Goal: Find specific page/section: Find specific page/section

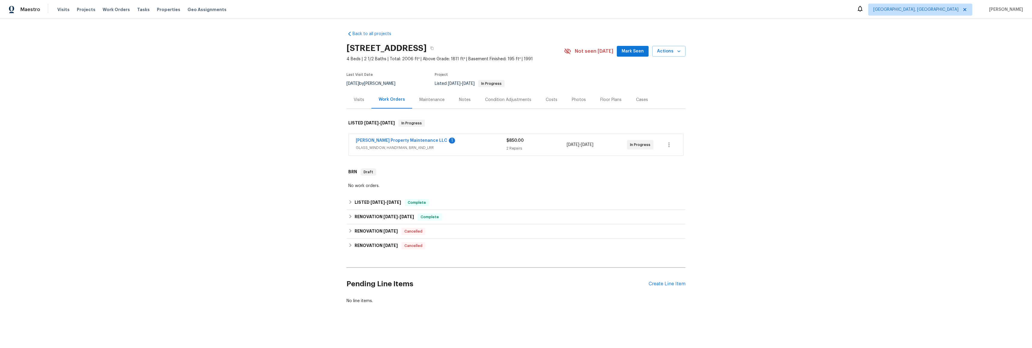
click at [384, 144] on div "[PERSON_NAME] Property Maintenance LLC 1" at bounding box center [431, 141] width 151 height 7
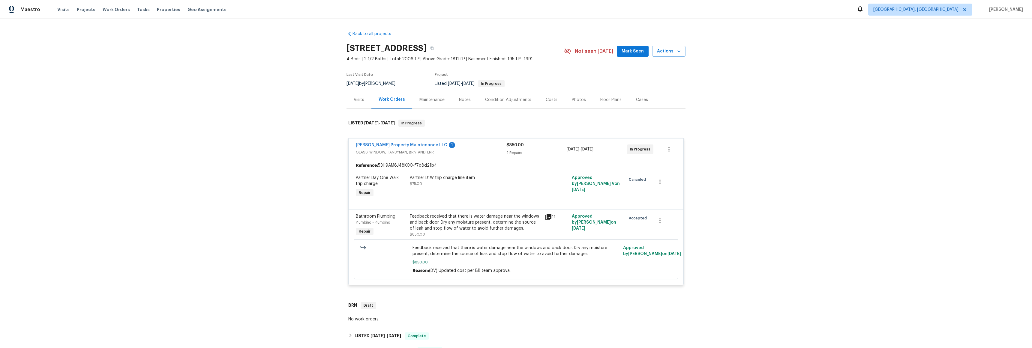
click at [291, 155] on div "Back to all projects [STREET_ADDRESS] 4 Beds | 2 1/2 Baths | Total: 2006 ft² | …" at bounding box center [516, 183] width 1032 height 329
click at [367, 143] on link "[PERSON_NAME] Property Maintenance LLC" at bounding box center [402, 145] width 92 height 4
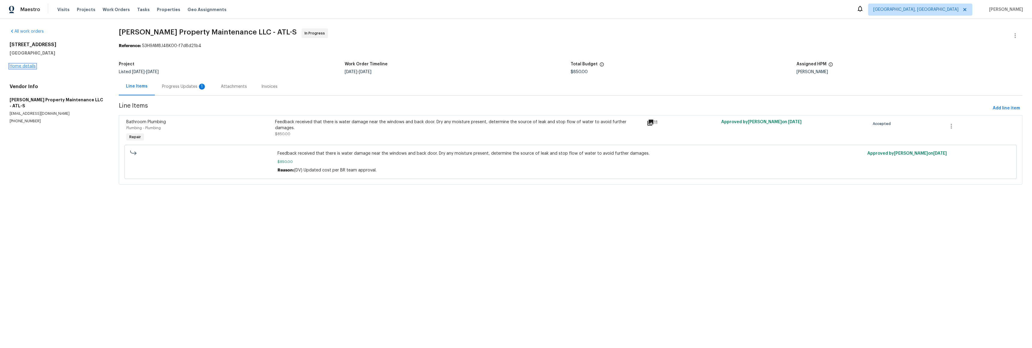
click at [26, 66] on link "Home details" at bounding box center [23, 66] width 26 height 4
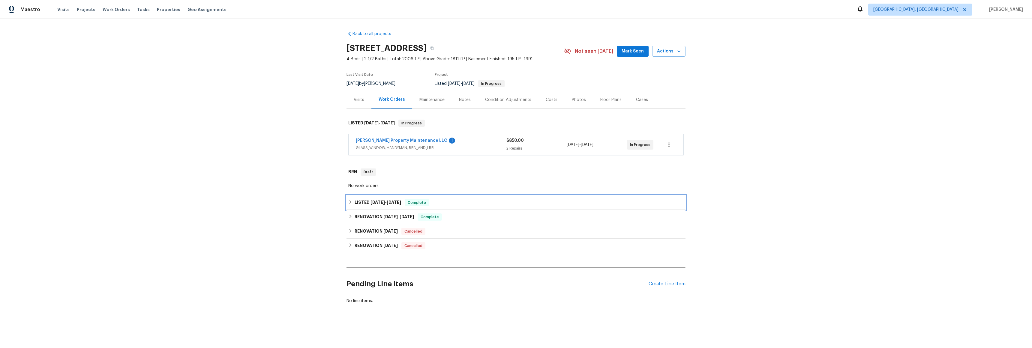
click at [364, 204] on h6 "LISTED [DATE] - [DATE]" at bounding box center [378, 202] width 47 height 7
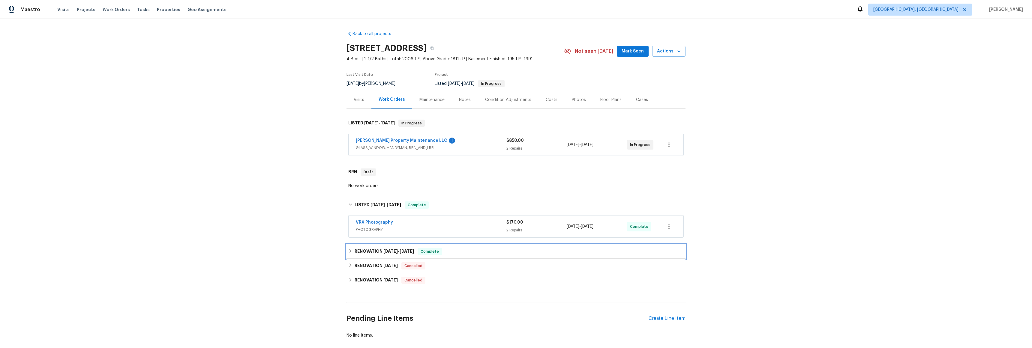
click at [362, 251] on h6 "RENOVATION [DATE] - [DATE]" at bounding box center [384, 251] width 59 height 7
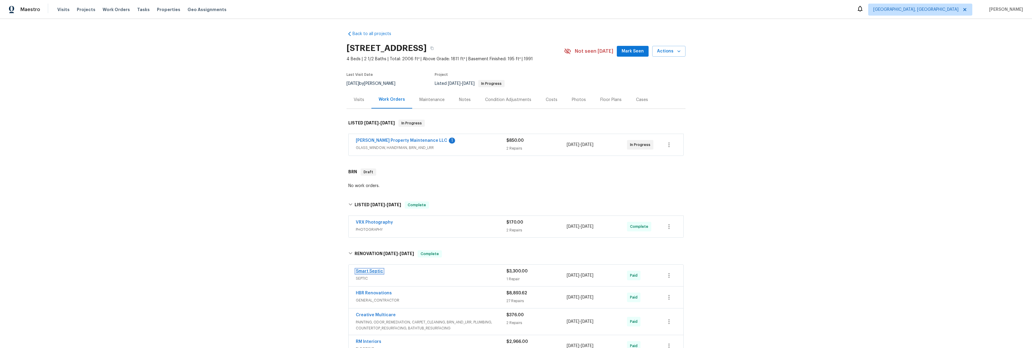
click at [368, 270] on link "Smart Septic" at bounding box center [369, 271] width 27 height 4
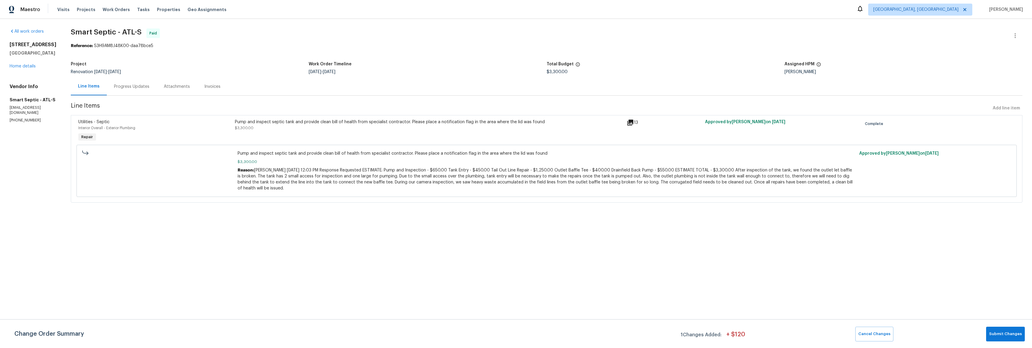
click at [630, 122] on div "13" at bounding box center [664, 122] width 75 height 7
click at [629, 123] on icon at bounding box center [630, 122] width 7 height 7
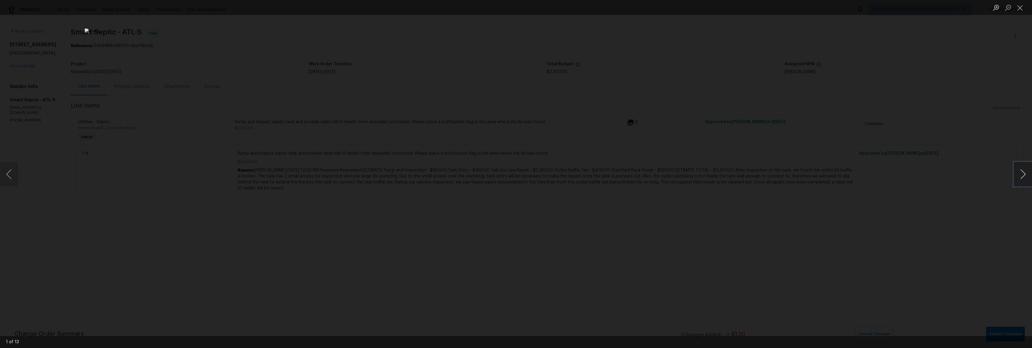
click at [1026, 179] on button "Next image" at bounding box center [1023, 174] width 18 height 24
click at [1024, 179] on button "Next image" at bounding box center [1023, 174] width 18 height 24
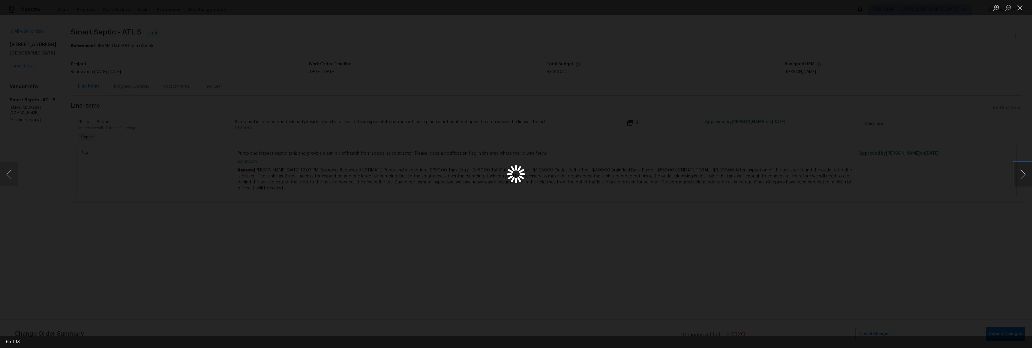
click at [1024, 179] on button "Next image" at bounding box center [1023, 174] width 18 height 24
click at [1025, 179] on button "Next image" at bounding box center [1023, 174] width 18 height 24
click at [1024, 179] on button "Next image" at bounding box center [1023, 174] width 18 height 24
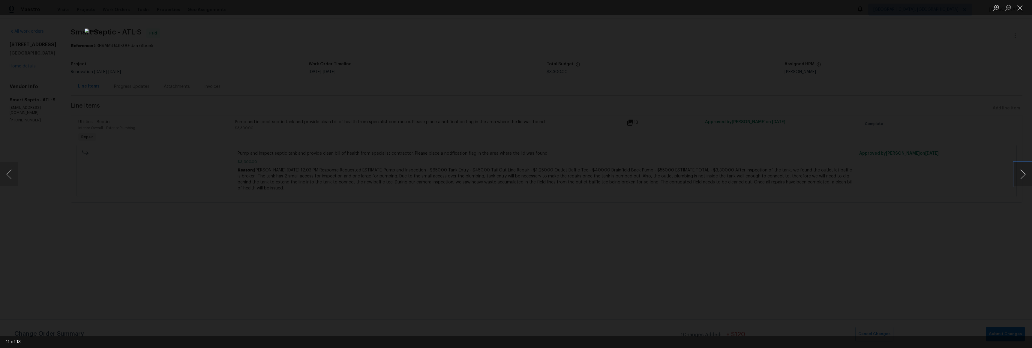
click at [1024, 179] on button "Next image" at bounding box center [1023, 174] width 18 height 24
click at [305, 188] on div "Lightbox" at bounding box center [516, 174] width 1032 height 348
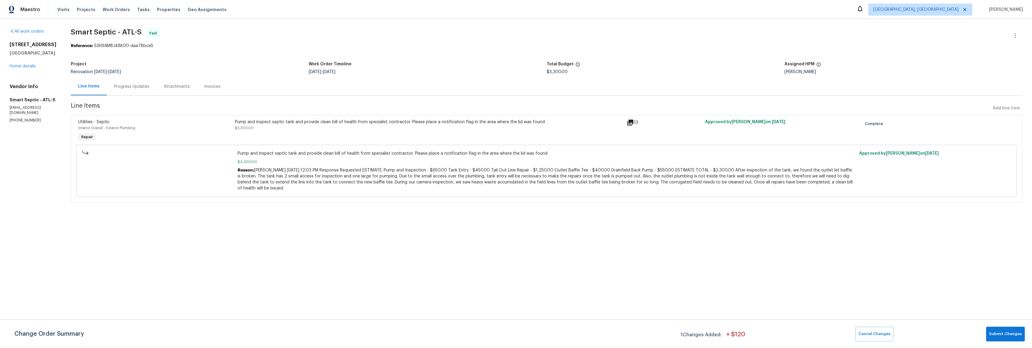
click at [630, 122] on icon at bounding box center [630, 123] width 6 height 6
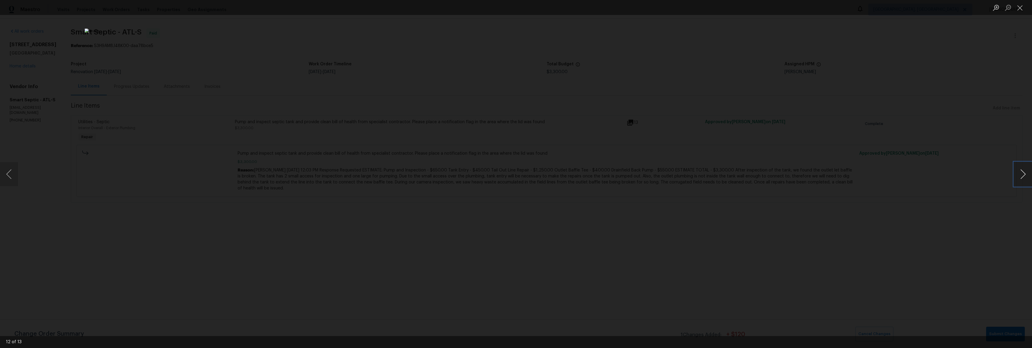
drag, startPoint x: 1026, startPoint y: 175, endPoint x: 1022, endPoint y: 175, distance: 3.9
click at [1022, 175] on button "Next image" at bounding box center [1023, 174] width 18 height 24
click at [1021, 175] on button "Next image" at bounding box center [1023, 174] width 18 height 24
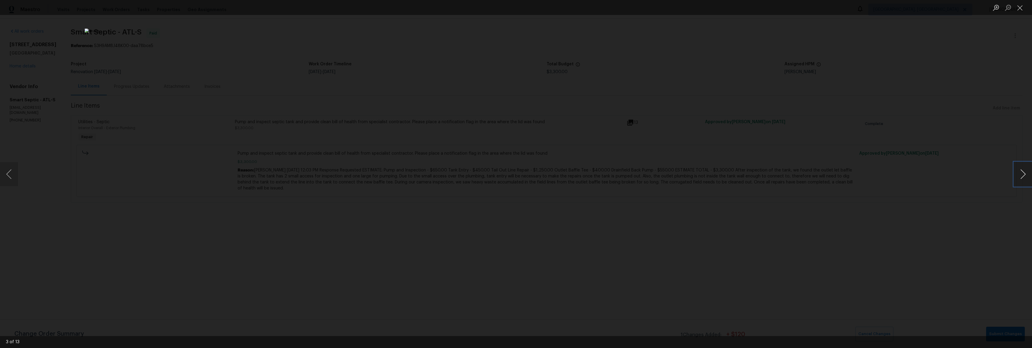
click at [1021, 174] on button "Next image" at bounding box center [1023, 174] width 18 height 24
click at [1021, 175] on button "Next image" at bounding box center [1023, 174] width 18 height 24
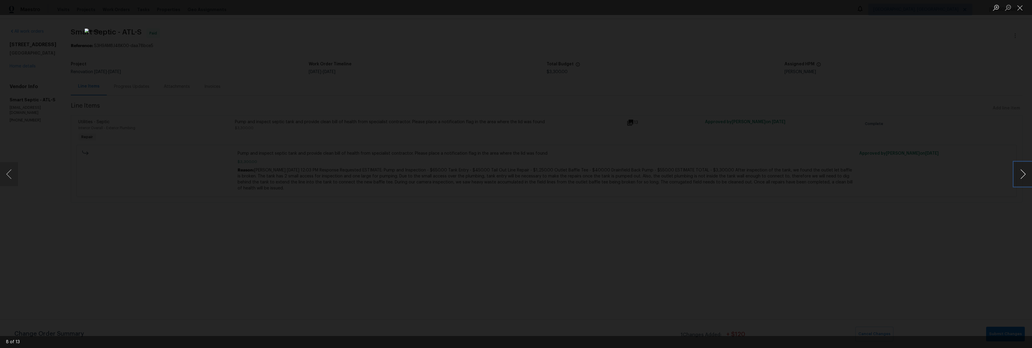
click at [1021, 175] on button "Next image" at bounding box center [1023, 174] width 18 height 24
click at [1021, 174] on button "Next image" at bounding box center [1023, 174] width 18 height 24
drag, startPoint x: 334, startPoint y: 132, endPoint x: 314, endPoint y: 128, distance: 20.2
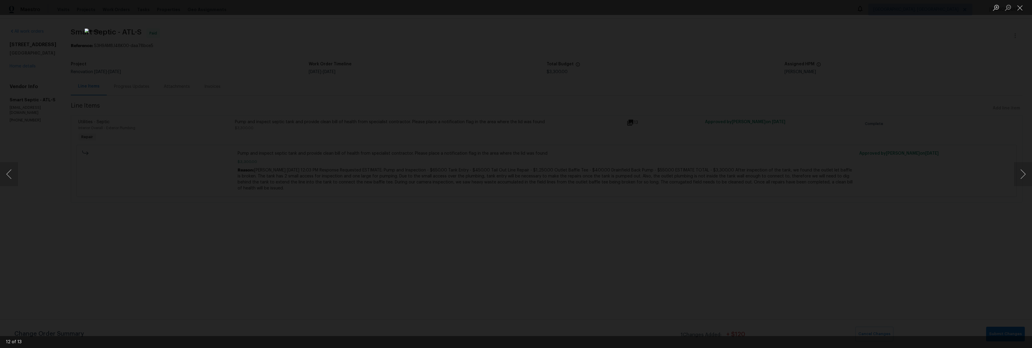
click at [333, 131] on div "Lightbox" at bounding box center [516, 174] width 1032 height 348
